Goal: Transaction & Acquisition: Book appointment/travel/reservation

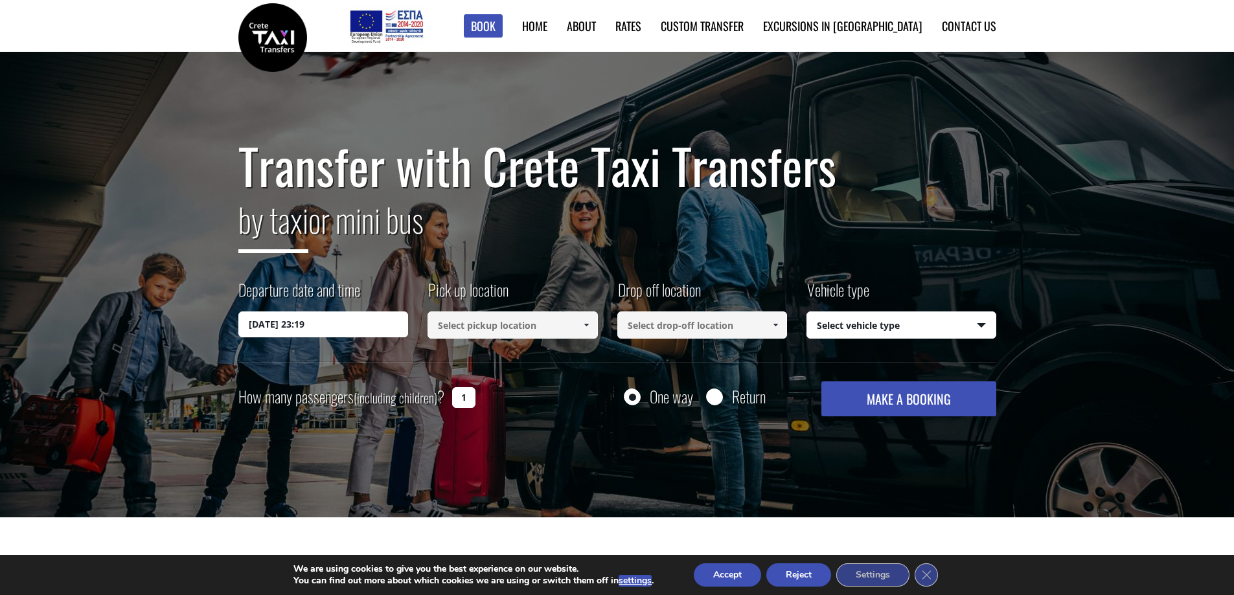
click at [272, 329] on input "[DATE] 23:19" at bounding box center [323, 324] width 170 height 26
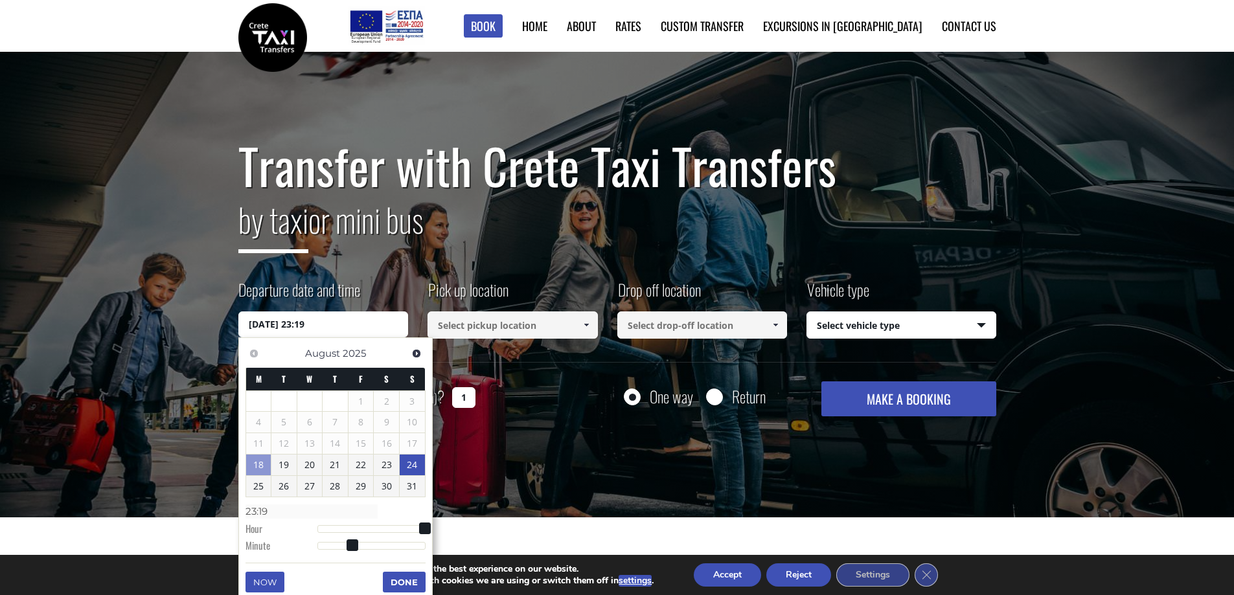
click at [413, 468] on link "24" at bounding box center [412, 465] width 25 height 21
type input "[DATE] 05:00"
type input "05:00"
click at [339, 530] on div at bounding box center [371, 530] width 108 height 8
type input "[DATE] 06:00"
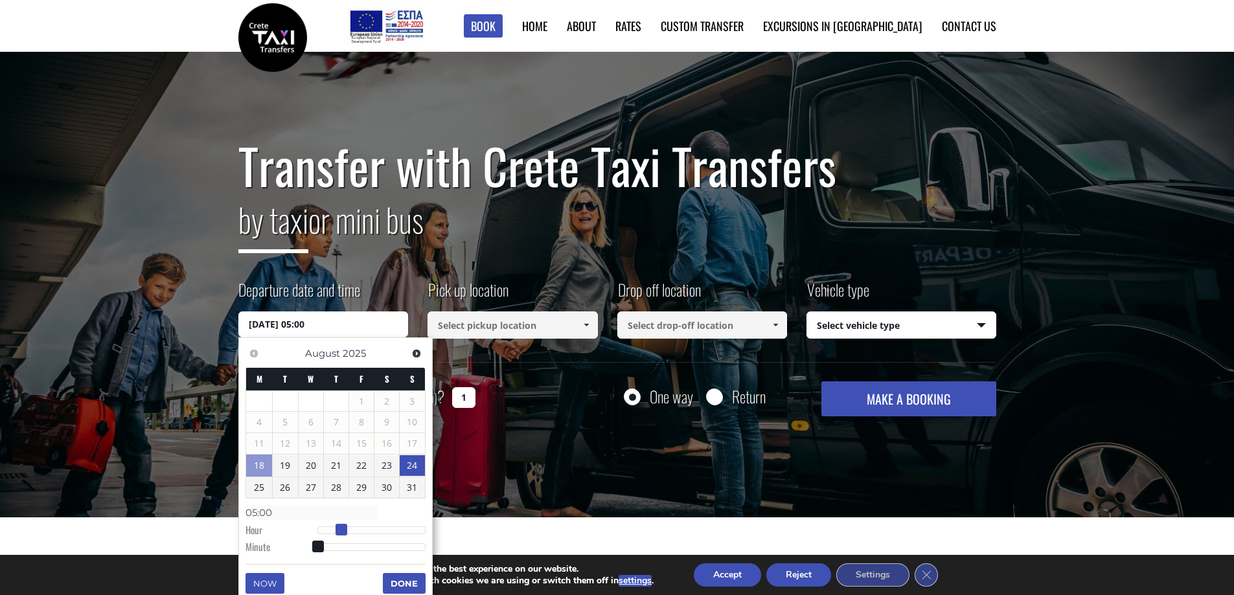
type input "06:00"
type input "[DATE] 07:00"
type input "07:00"
type input "[DATE] 08:00"
type input "08:00"
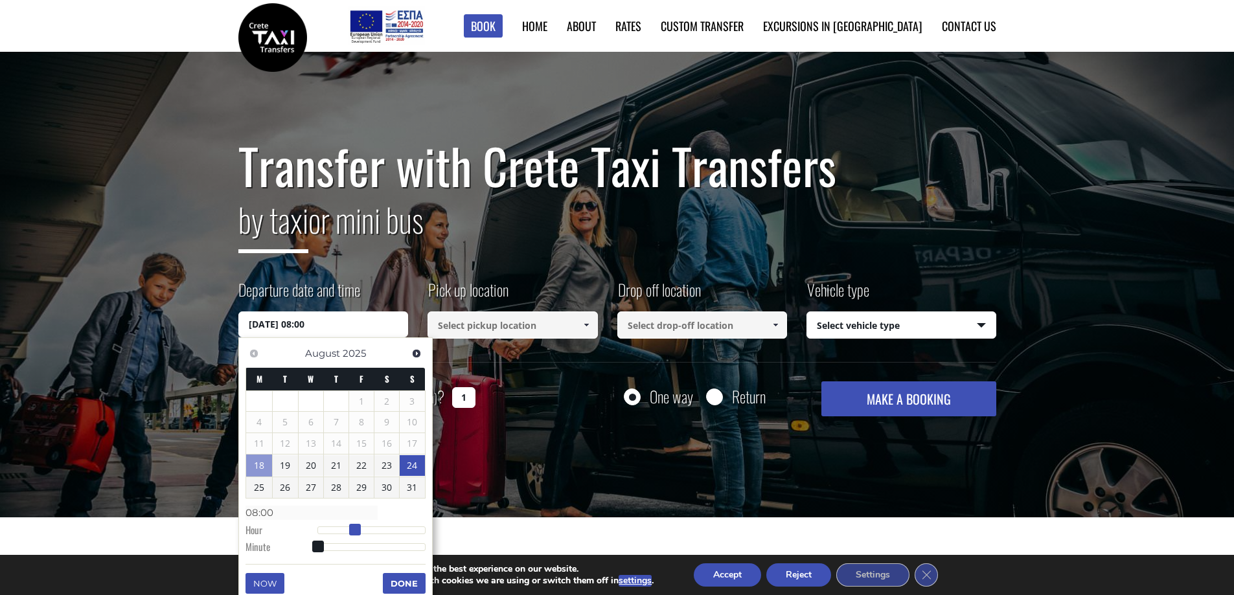
type input "[DATE] 09:00"
type input "09:00"
type input "[DATE] 10:00"
type input "10:00"
type input "[DATE] 11:00"
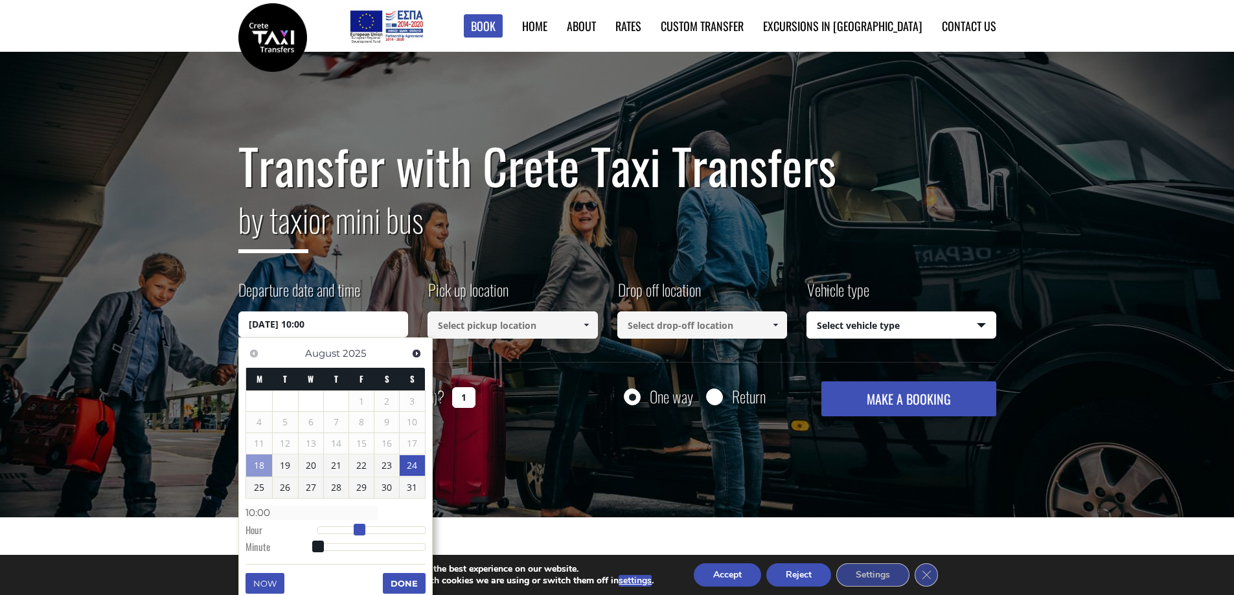
type input "11:00"
type input "[DATE] 12:00"
type input "12:00"
type input "[DATE] 13:00"
type input "13:00"
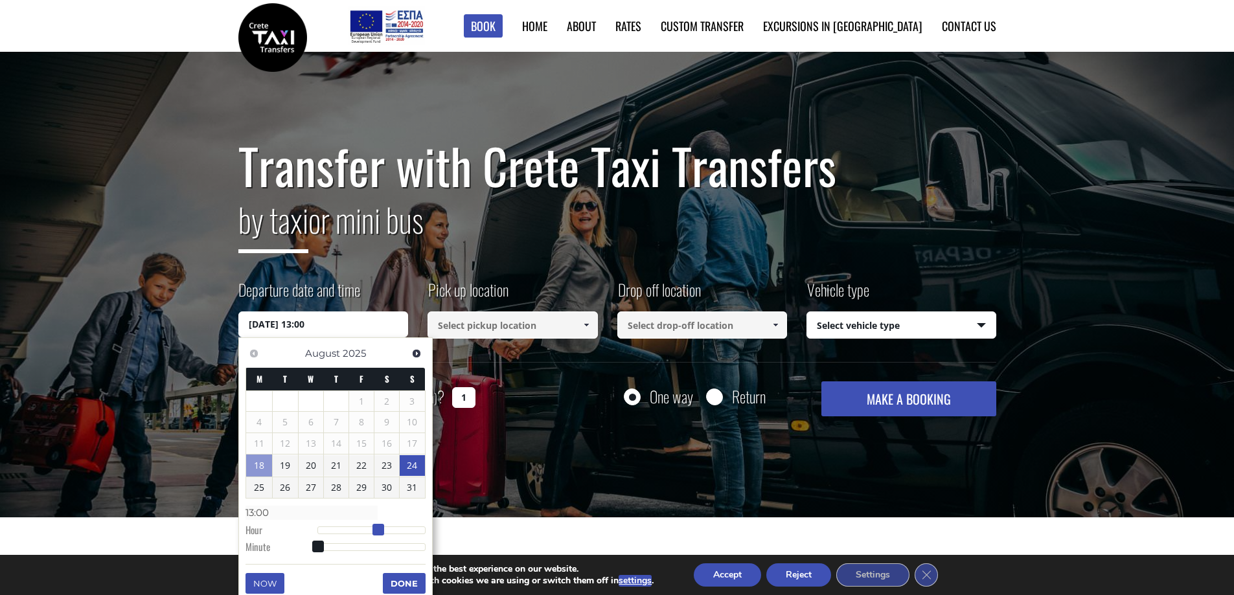
type input "[DATE] 14:00"
type input "14:00"
type input "[DATE] 15:00"
type input "15:00"
drag, startPoint x: 339, startPoint y: 530, endPoint x: 385, endPoint y: 534, distance: 45.5
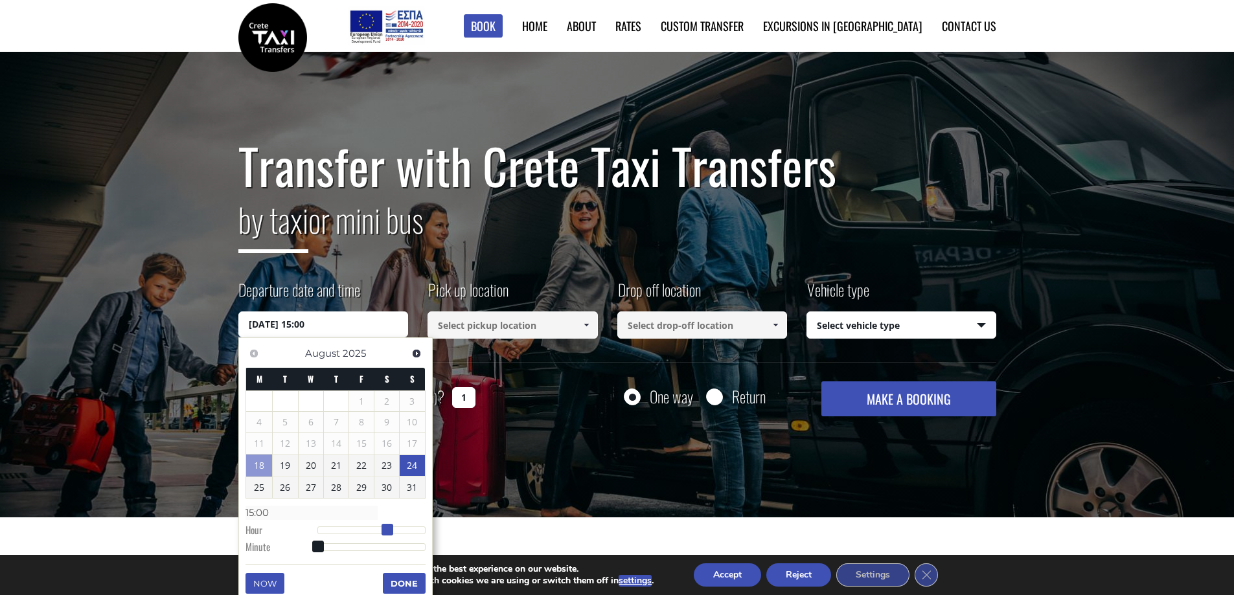
click at [385, 534] on span at bounding box center [387, 530] width 12 height 12
click at [404, 581] on button "Done" at bounding box center [404, 583] width 43 height 21
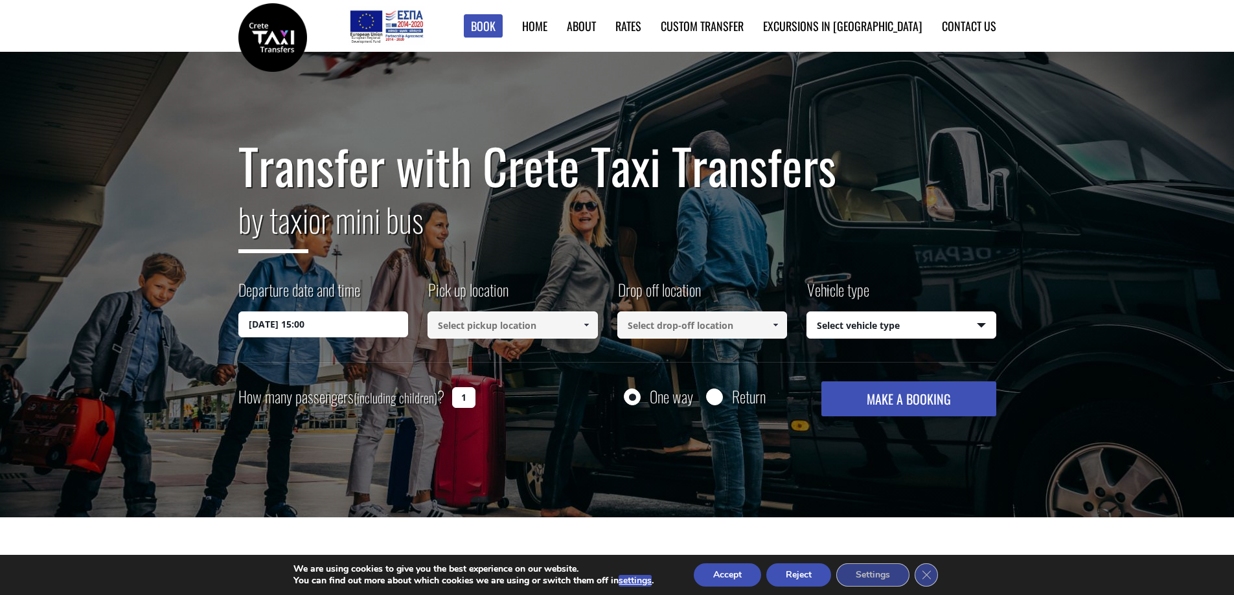
click at [478, 323] on input at bounding box center [512, 324] width 170 height 27
click at [589, 328] on span at bounding box center [586, 325] width 10 height 10
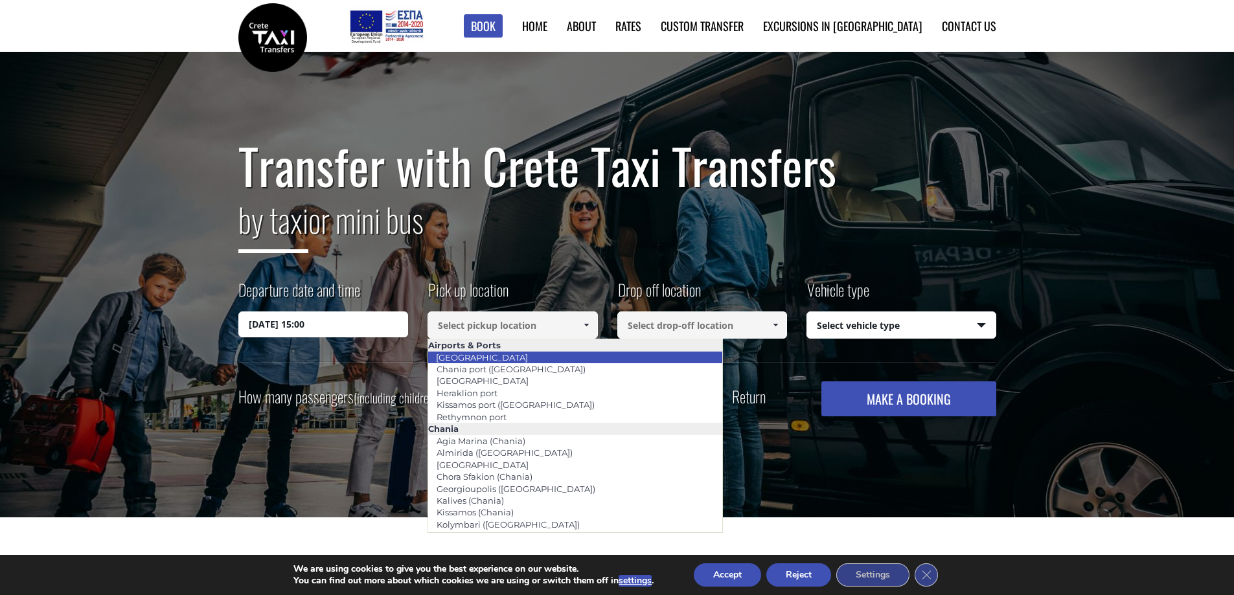
click at [569, 357] on li "[GEOGRAPHIC_DATA]" at bounding box center [575, 358] width 294 height 12
type input "[GEOGRAPHIC_DATA]"
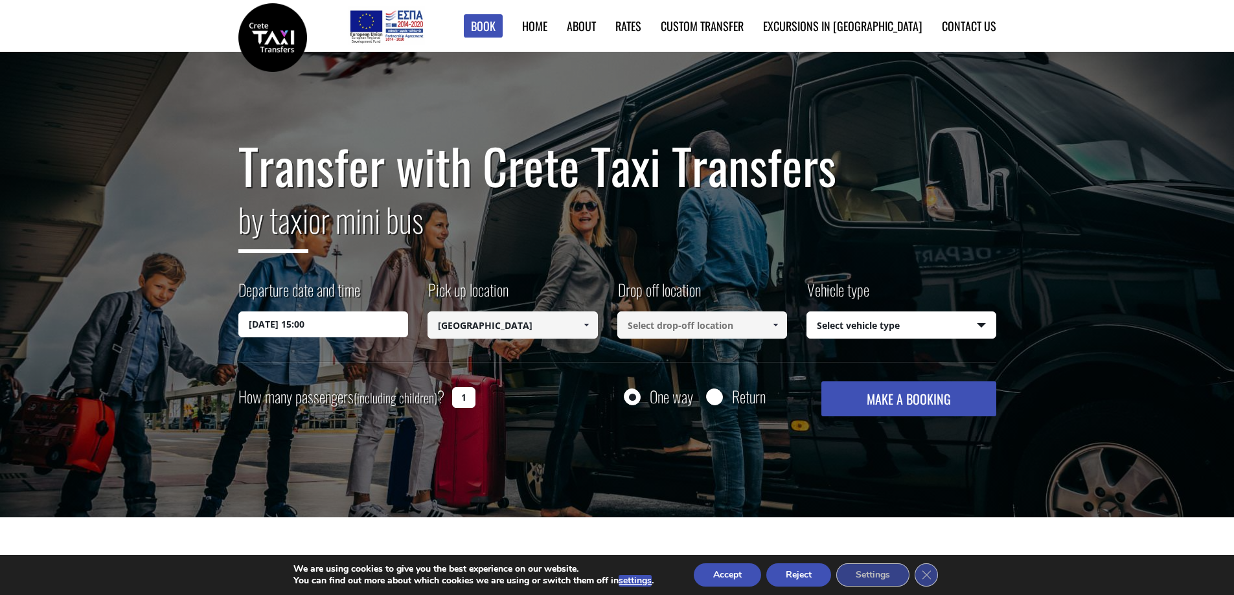
click at [772, 324] on span at bounding box center [775, 325] width 10 height 10
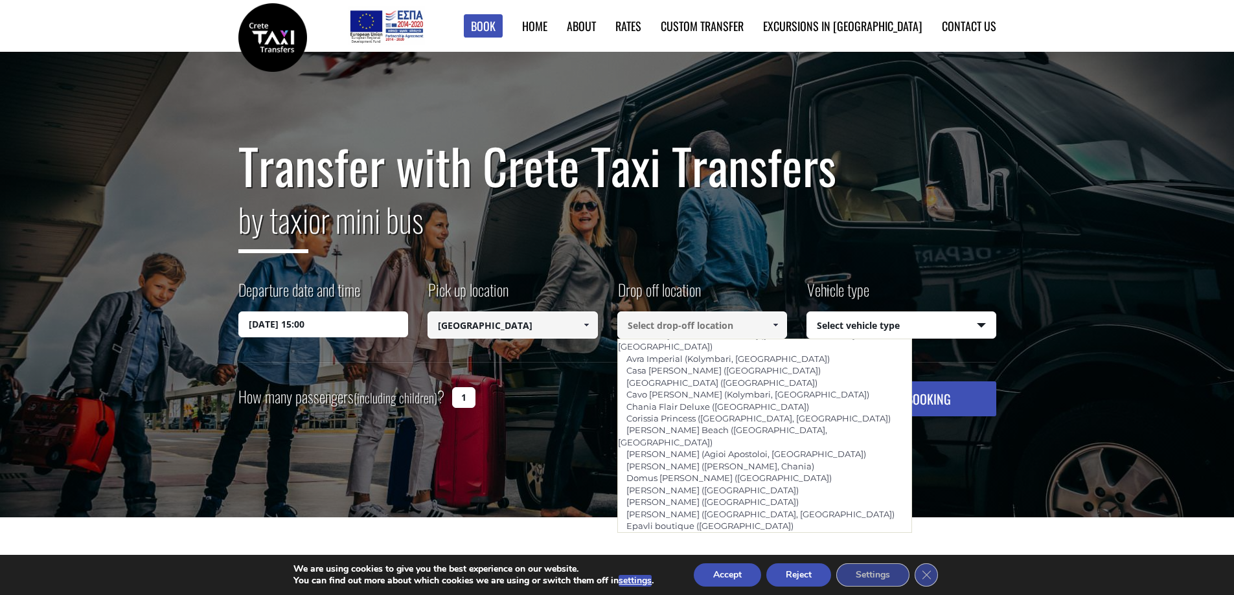
scroll to position [324, 0]
click at [797, 458] on li "[PERSON_NAME] ([PERSON_NAME], Chania)" at bounding box center [765, 464] width 294 height 12
type input "[PERSON_NAME] ([PERSON_NAME], Chania)"
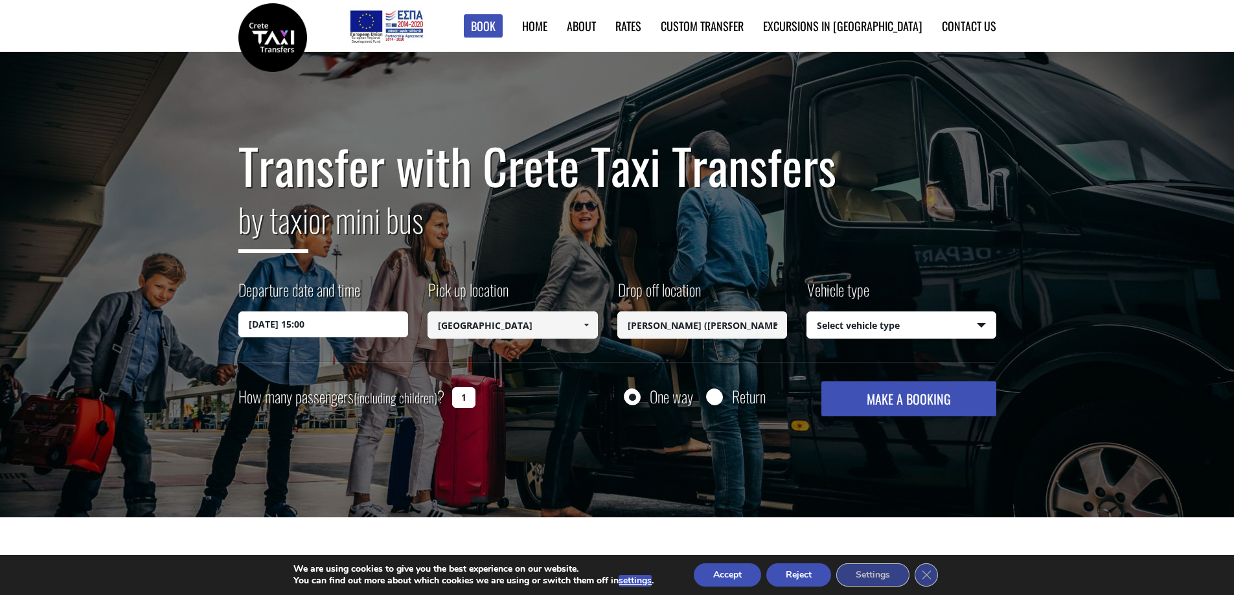
click at [864, 320] on select "Select vehicle type Taxi (4 passengers) Mercedes E Class Mini Van (7 passengers…" at bounding box center [901, 325] width 188 height 27
select select "541"
click at [807, 312] on select "Select vehicle type Taxi (4 passengers) Mercedes E Class Mini Van (7 passengers…" at bounding box center [901, 325] width 188 height 27
click at [470, 396] on input "1" at bounding box center [463, 397] width 23 height 21
type input "3"
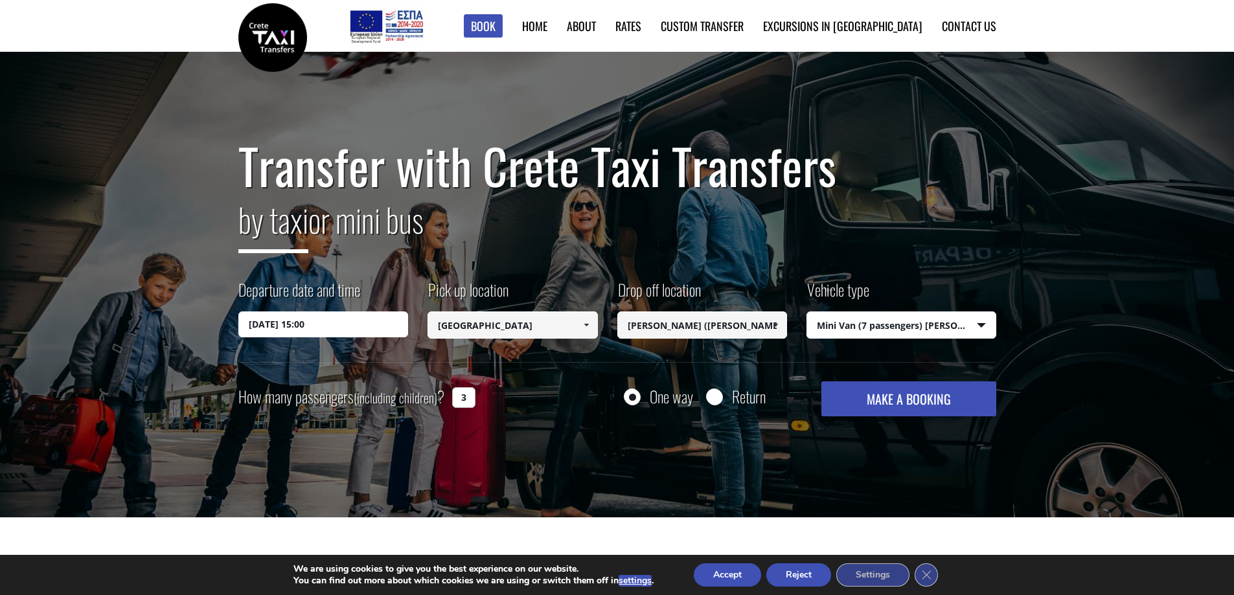
click at [655, 432] on div "Transfer with Crete Taxi Transfers by taxi or mini bus Departure date and time …" at bounding box center [617, 285] width 1234 height 466
click at [921, 576] on icon "Close GDPR Cookie Banner" at bounding box center [925, 574] width 23 height 19
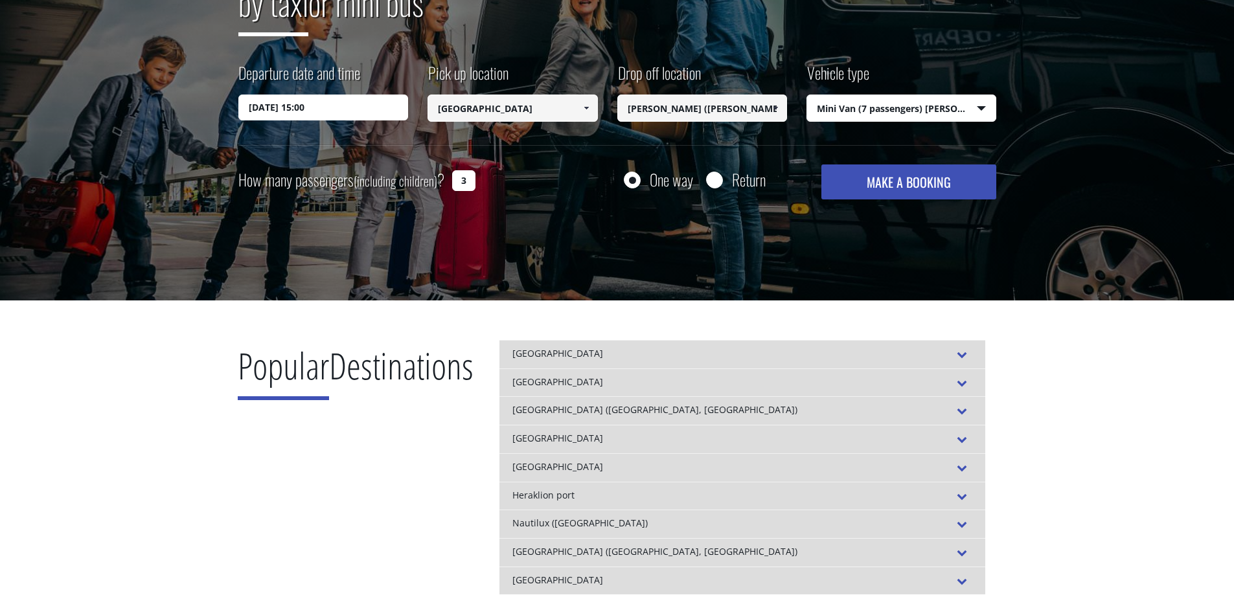
scroll to position [194, 0]
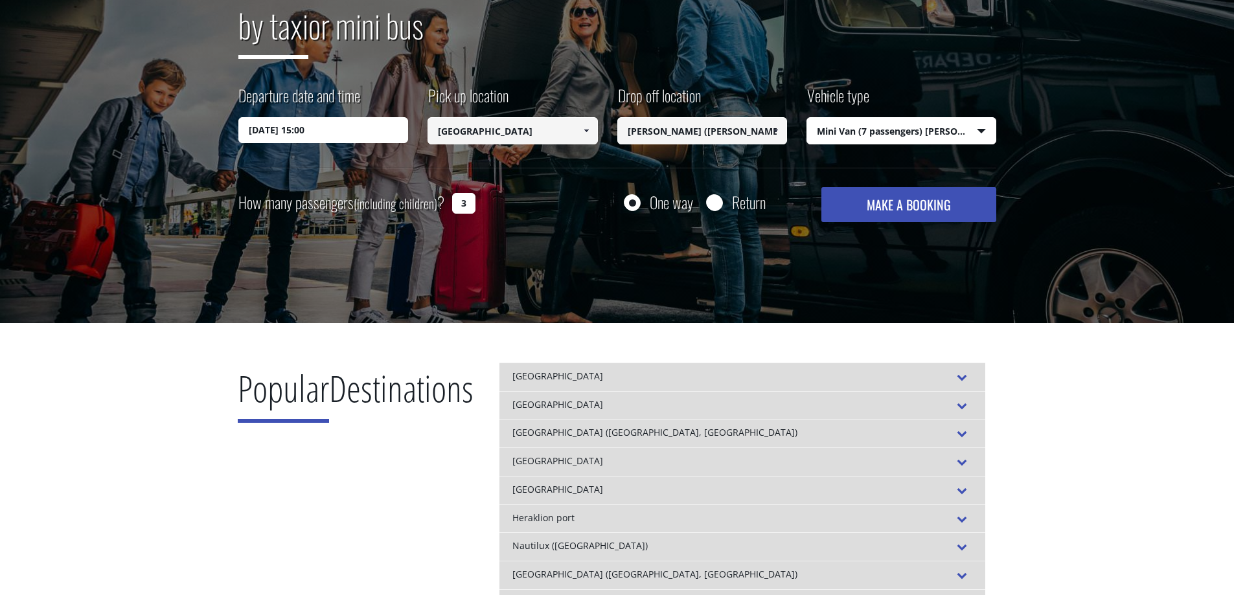
drag, startPoint x: 886, startPoint y: 209, endPoint x: 887, endPoint y: 219, distance: 9.7
click at [886, 210] on button "MAKE A BOOKING" at bounding box center [908, 204] width 174 height 35
